Goal: Navigation & Orientation: Understand site structure

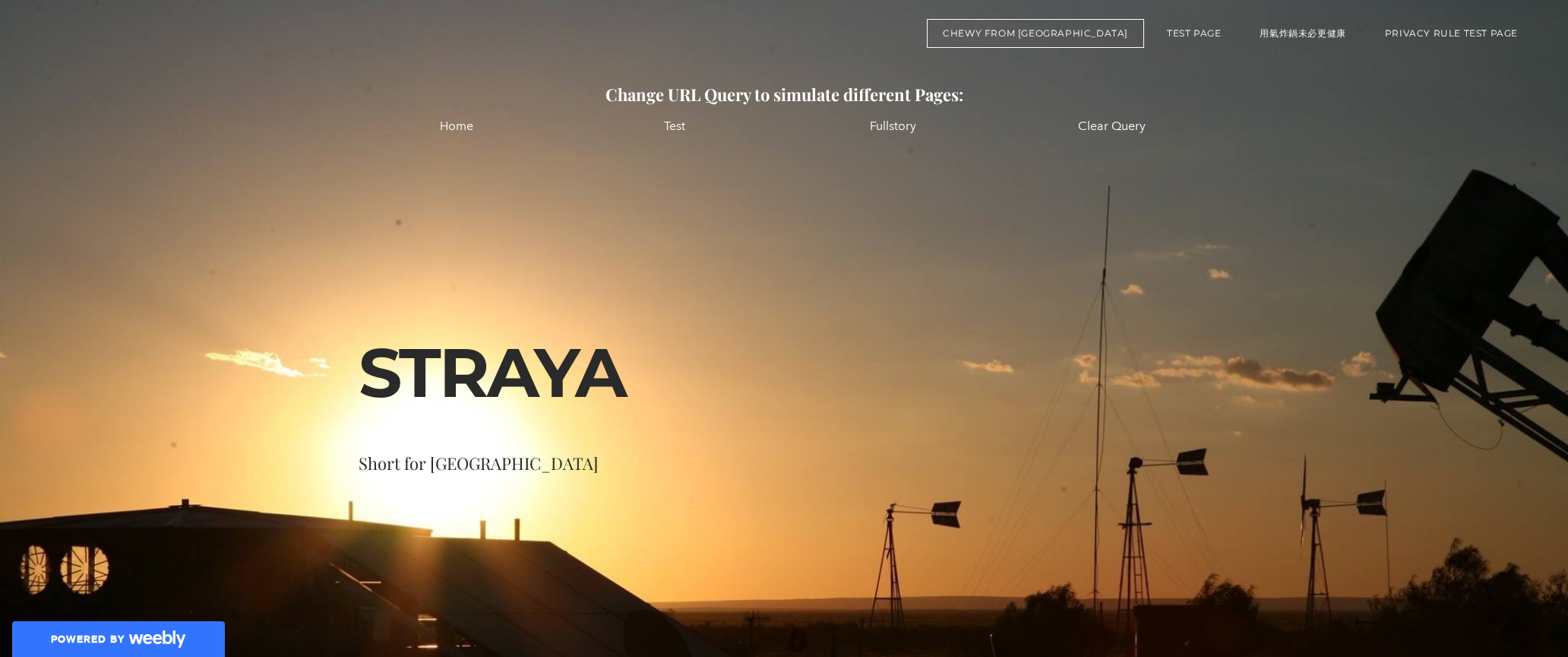
scroll to position [13, 0]
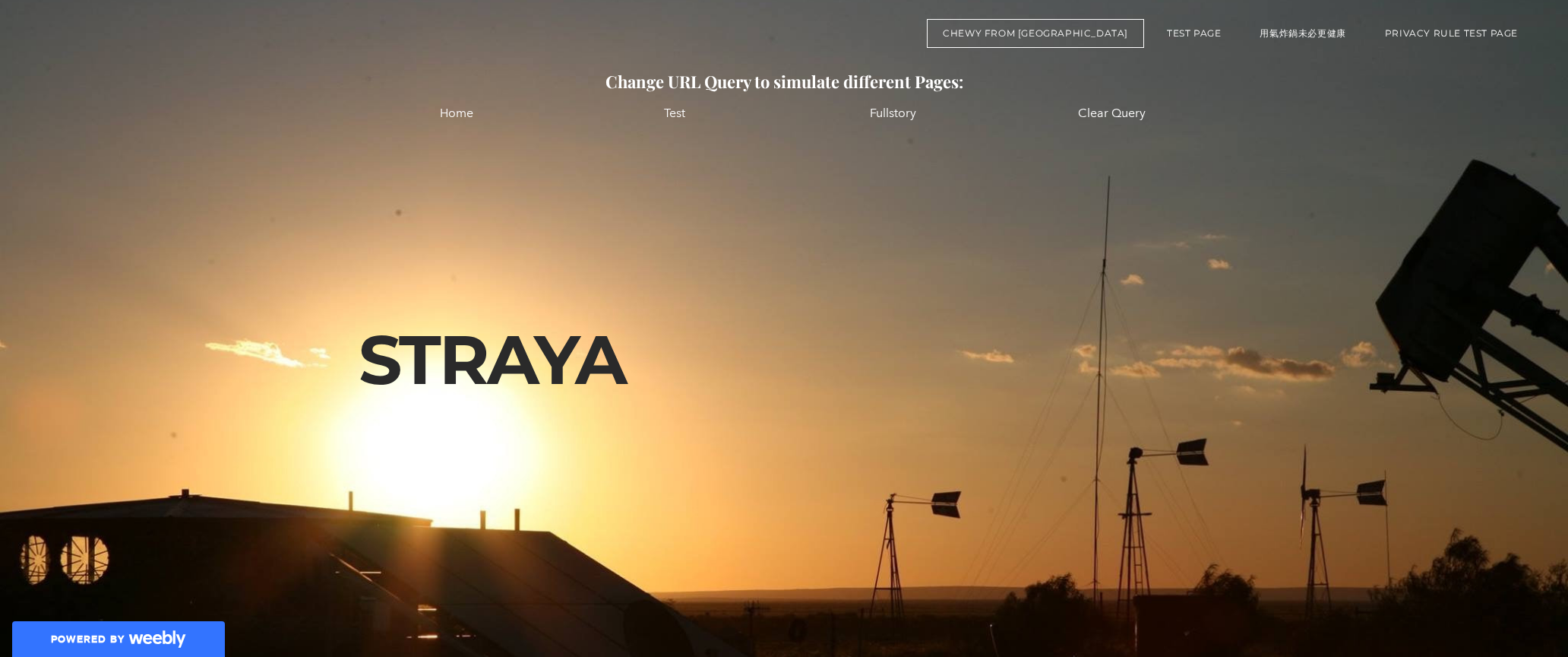
scroll to position [13, 0]
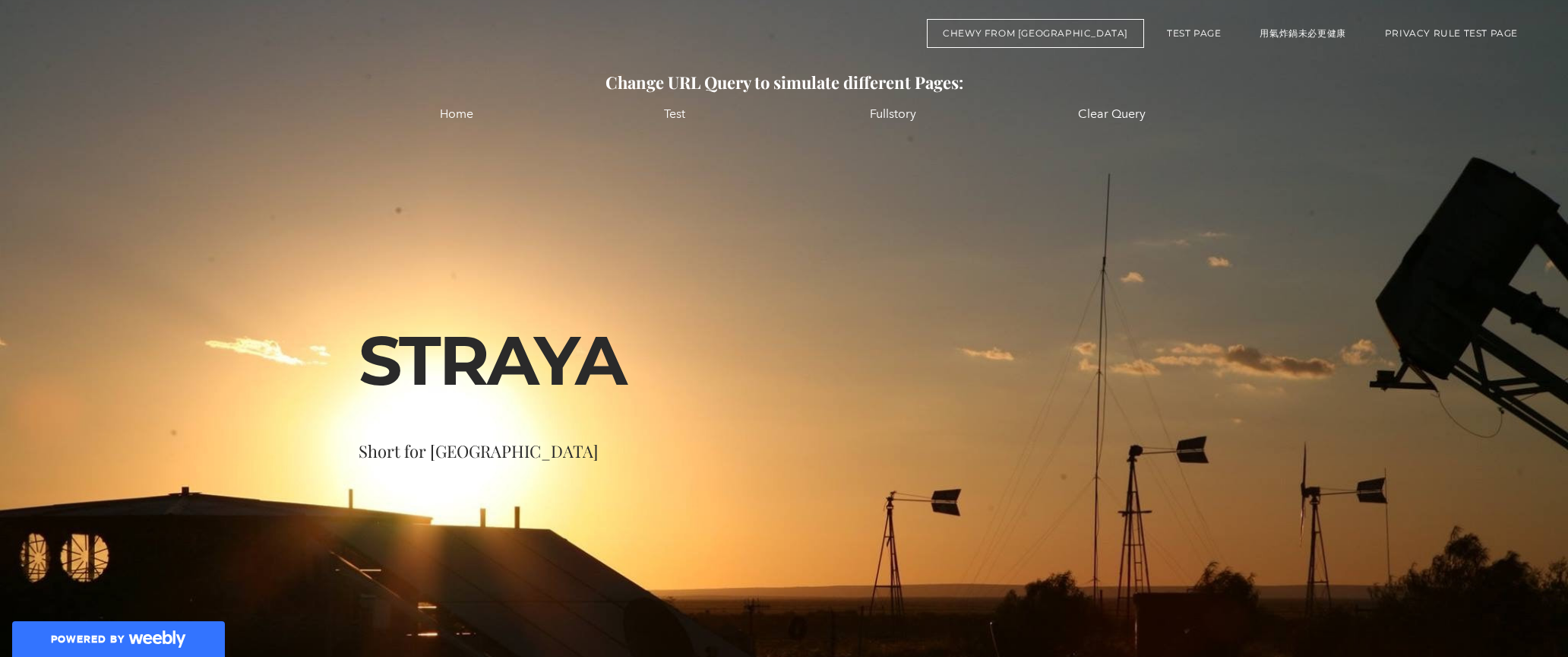
click at [1184, 313] on div "Change URL Query to simulate different Pages: Home Test [GEOGRAPHIC_DATA] Clear…" at bounding box center [784, 497] width 1568 height 1014
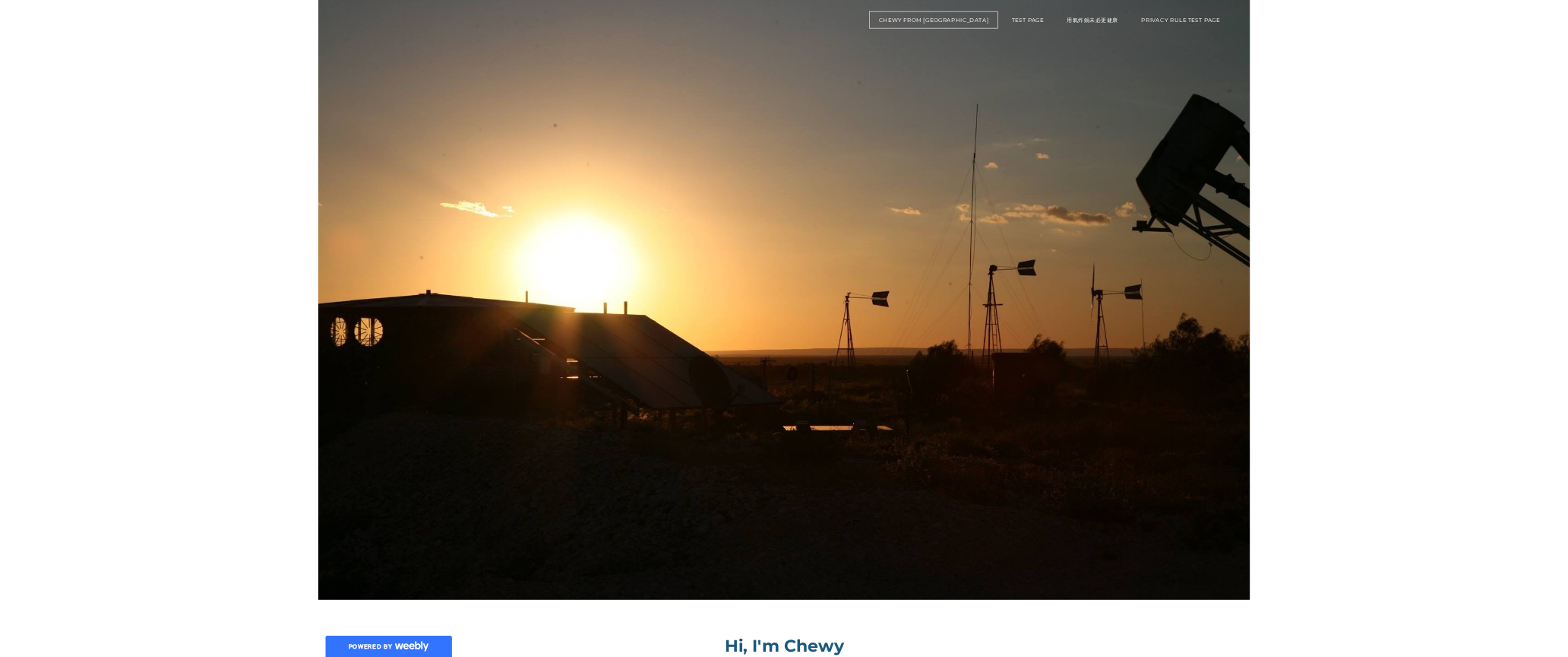
scroll to position [13, 0]
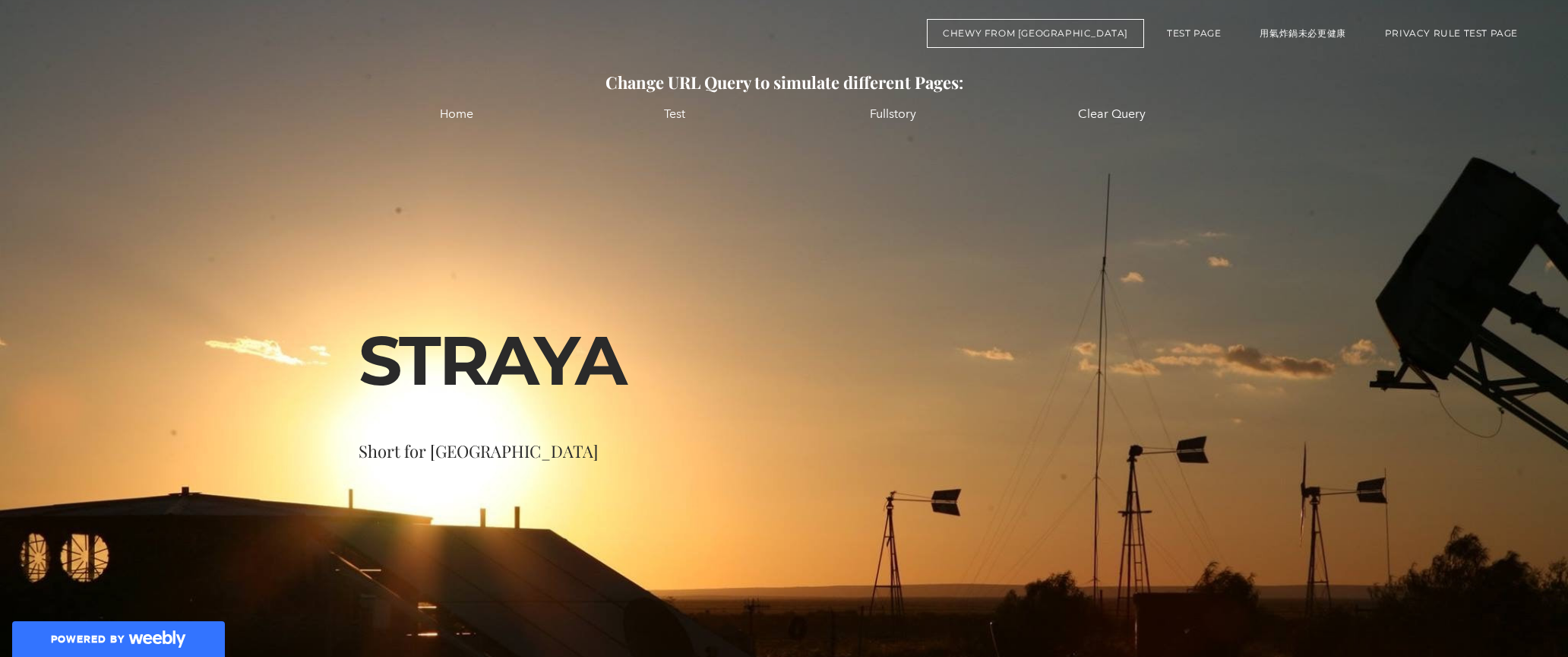
click at [708, 538] on div "Change URL Query to simulate different Pages: Home Test [GEOGRAPHIC_DATA] Clear…" at bounding box center [784, 497] width 1568 height 1014
